Goal: Transaction & Acquisition: Register for event/course

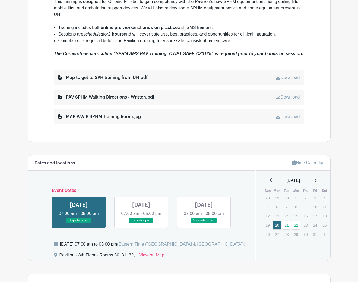
scroll to position [271, 0]
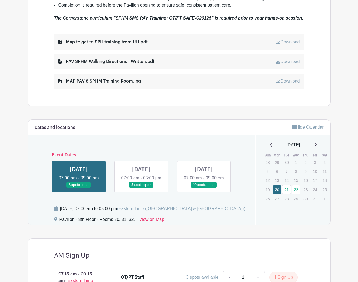
click at [141, 188] on link at bounding box center [141, 188] width 0 height 0
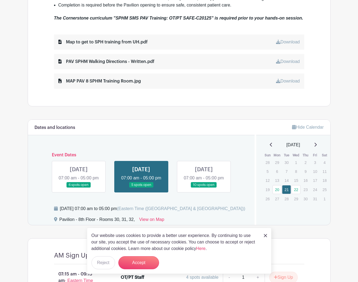
click at [265, 235] on img at bounding box center [265, 235] width 3 height 3
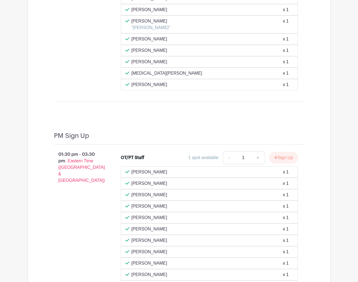
scroll to position [863, 0]
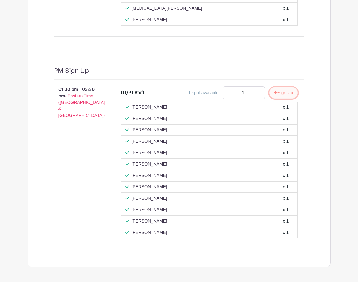
click at [285, 98] on button "Sign Up" at bounding box center [283, 92] width 28 height 11
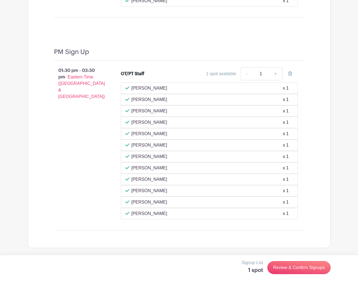
scroll to position [890, 0]
click at [303, 273] on link "Review & Confirm Signups" at bounding box center [298, 267] width 63 height 13
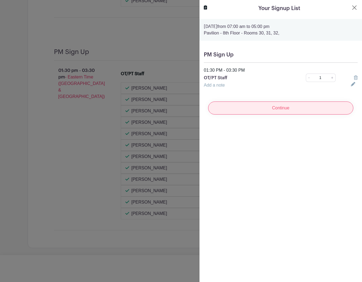
click at [297, 111] on input "Continue" at bounding box center [280, 107] width 145 height 13
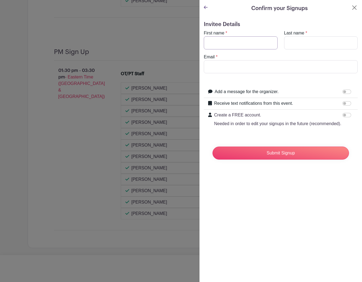
click at [254, 43] on input "First name" at bounding box center [241, 42] width 74 height 13
type input "[PERSON_NAME]"
type input "Kalantarzadeh"
click at [260, 64] on input "Email" at bounding box center [281, 66] width 154 height 13
click at [261, 64] on input "kalantap" at bounding box center [281, 66] width 154 height 13
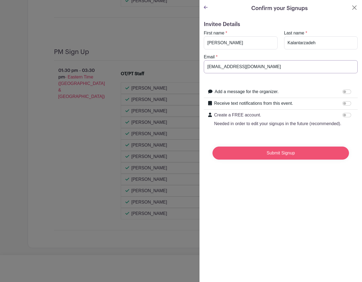
type input "[EMAIL_ADDRESS][DOMAIN_NAME]"
click at [293, 159] on input "Submit Signup" at bounding box center [280, 152] width 136 height 13
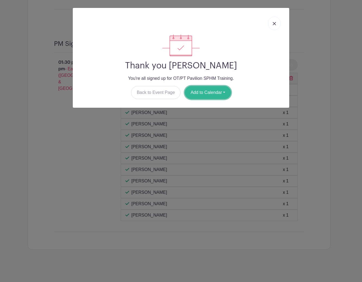
click at [220, 93] on button "Add to Calendar" at bounding box center [208, 92] width 46 height 13
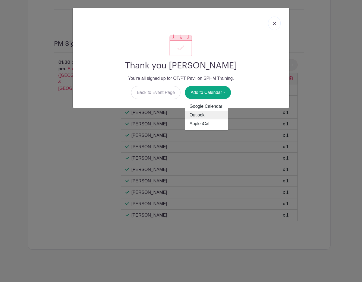
click at [215, 114] on link "Outlook" at bounding box center [206, 115] width 43 height 9
click at [330, 107] on div "Thank you [PERSON_NAME] You're all signed up for OT/PT Pavilion SPHM Training. …" at bounding box center [181, 141] width 362 height 282
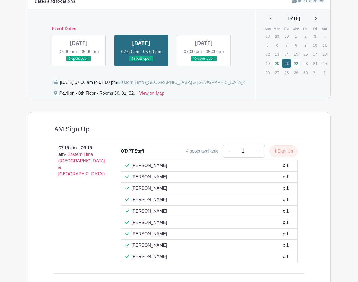
scroll to position [320, 0]
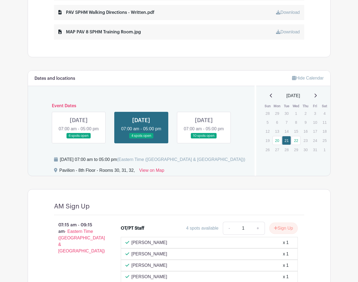
click at [79, 139] on link at bounding box center [79, 139] width 0 height 0
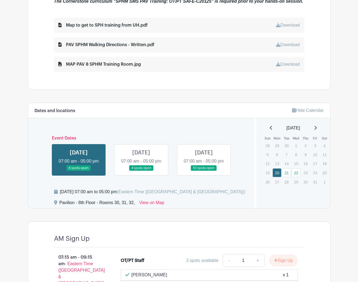
scroll to position [239, 0]
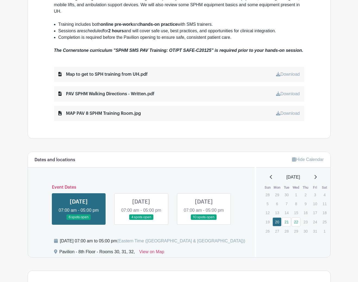
click at [204, 220] on link at bounding box center [204, 220] width 0 height 0
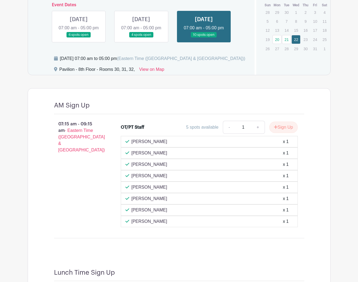
scroll to position [313, 0]
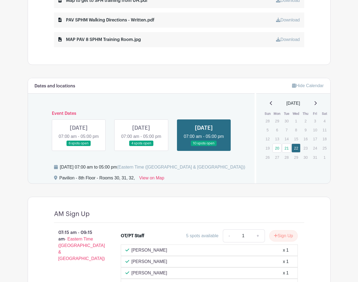
click at [79, 146] on link at bounding box center [79, 146] width 0 height 0
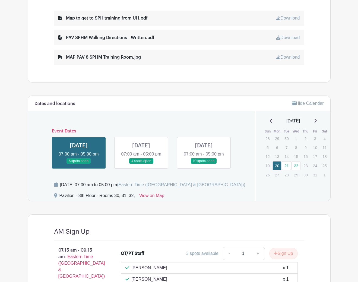
scroll to position [286, 0]
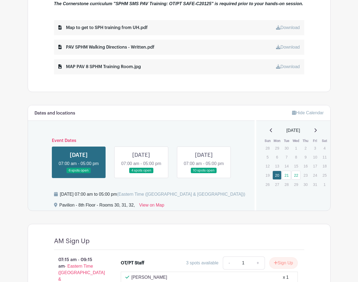
click at [141, 173] on link at bounding box center [141, 173] width 0 height 0
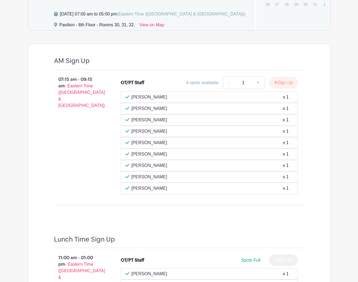
scroll to position [384, 0]
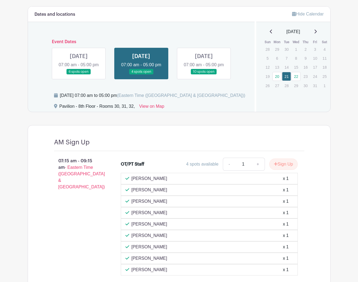
click at [99, 264] on div "07:15 am - 09:15 am - Eastern Time ([GEOGRAPHIC_DATA] & [GEOGRAPHIC_DATA])" at bounding box center [78, 216] width 67 height 122
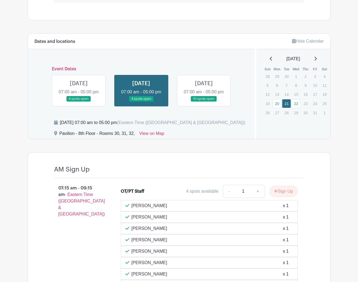
scroll to position [276, 0]
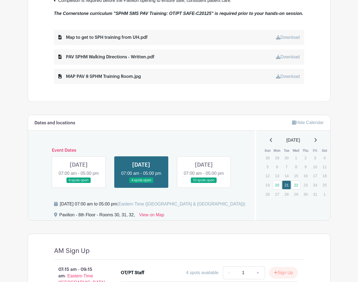
click at [314, 17] on div "We are excited to launch training for the new Pavilion Safe Patient Handling & …" at bounding box center [179, -1] width 276 height 203
